Goal: Task Accomplishment & Management: Manage account settings

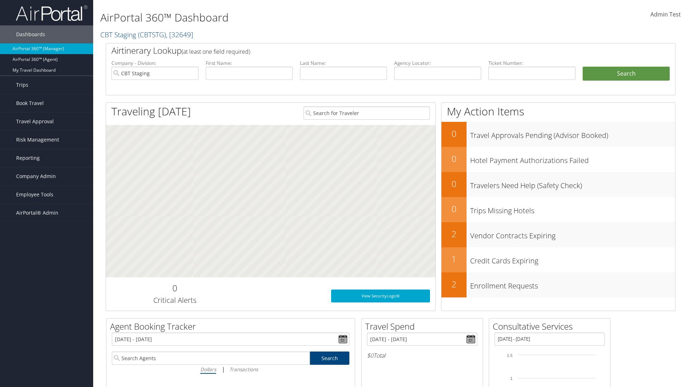
click at [666, 14] on span "Admin Test" at bounding box center [666, 14] width 30 height 8
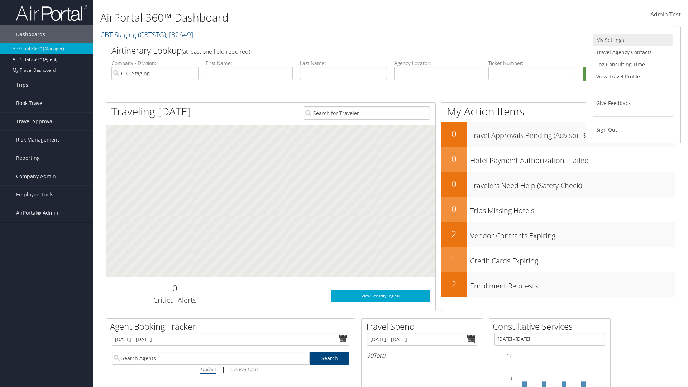
click at [634, 40] on link "My Settings" at bounding box center [634, 40] width 80 height 12
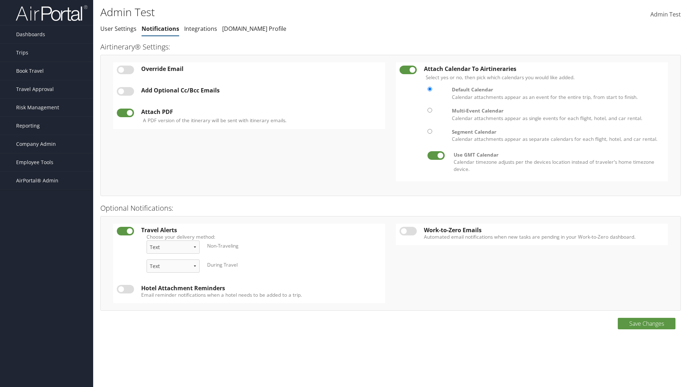
click at [125, 70] on label at bounding box center [125, 70] width 17 height 9
click at [125, 70] on input "checkbox" at bounding box center [122, 71] width 5 height 5
checkbox input "true"
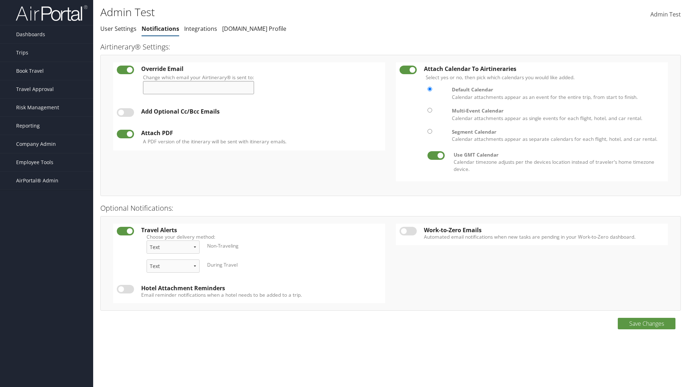
click at [202, 87] on input "Change which email your Airtinerary® is sent to:" at bounding box center [198, 87] width 111 height 13
type input "admin.test@cbtravel.com"
click at [125, 113] on label at bounding box center [125, 112] width 17 height 9
click at [125, 113] on input "checkbox" at bounding box center [122, 114] width 5 height 5
checkbox input "true"
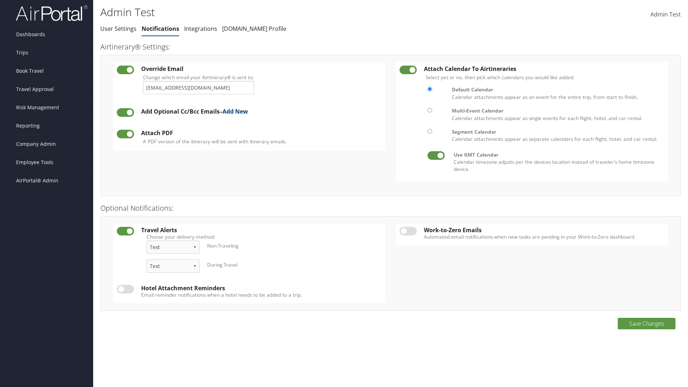
click at [238, 112] on link "Add New" at bounding box center [235, 112] width 25 height 8
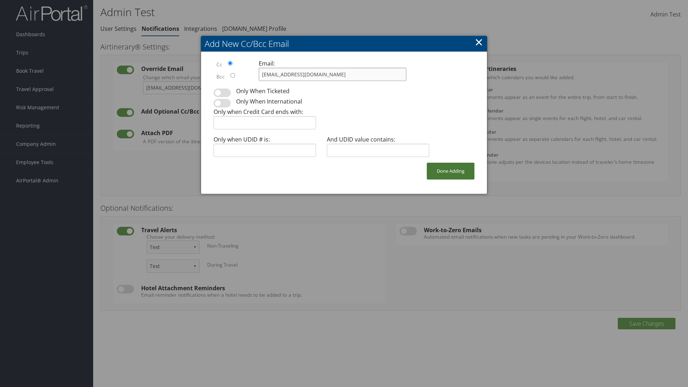
type input "admin.test@cbtravel.com"
click at [451, 171] on button "Done Adding" at bounding box center [451, 171] width 48 height 17
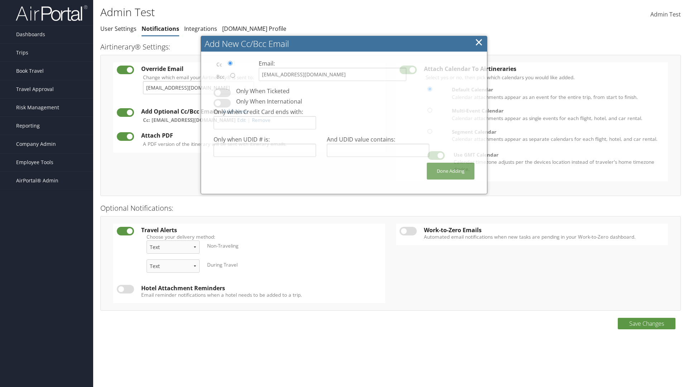
click at [125, 136] on label at bounding box center [125, 136] width 17 height 9
click at [125, 136] on input "checkbox" at bounding box center [122, 138] width 5 height 5
click at [125, 136] on label at bounding box center [125, 136] width 17 height 9
click at [125, 136] on input "checkbox" at bounding box center [122, 138] width 5 height 5
checkbox input "true"
